Goal: Navigation & Orientation: Find specific page/section

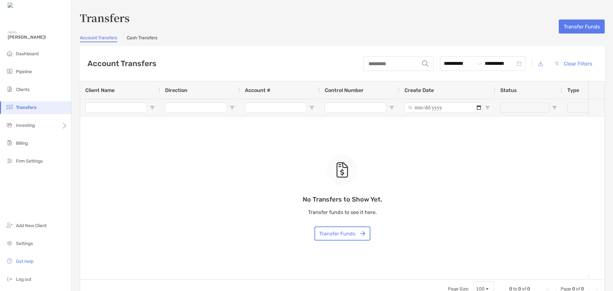
click at [36, 54] on span "Dashboard" at bounding box center [27, 53] width 23 height 5
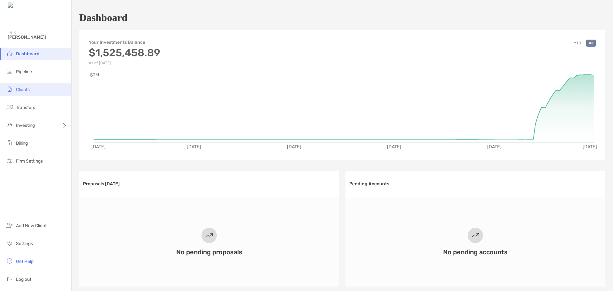
click at [25, 93] on li "Clients" at bounding box center [35, 89] width 71 height 13
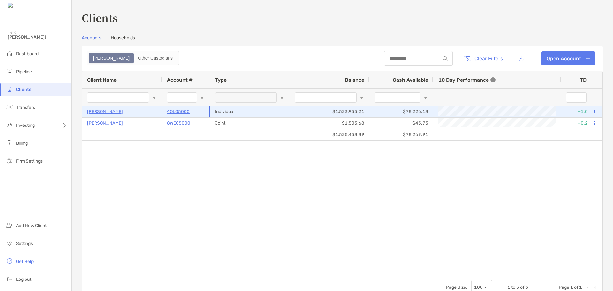
click at [171, 112] on p "4QL05000" at bounding box center [178, 112] width 23 height 8
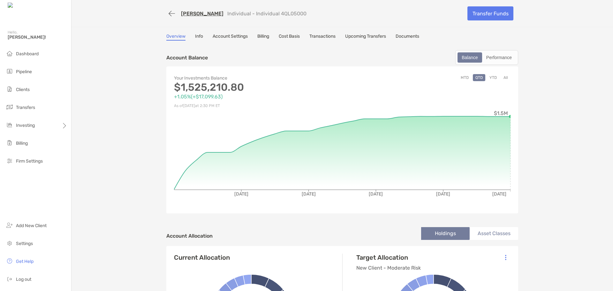
scroll to position [32, 0]
